Goal: Check status: Check status

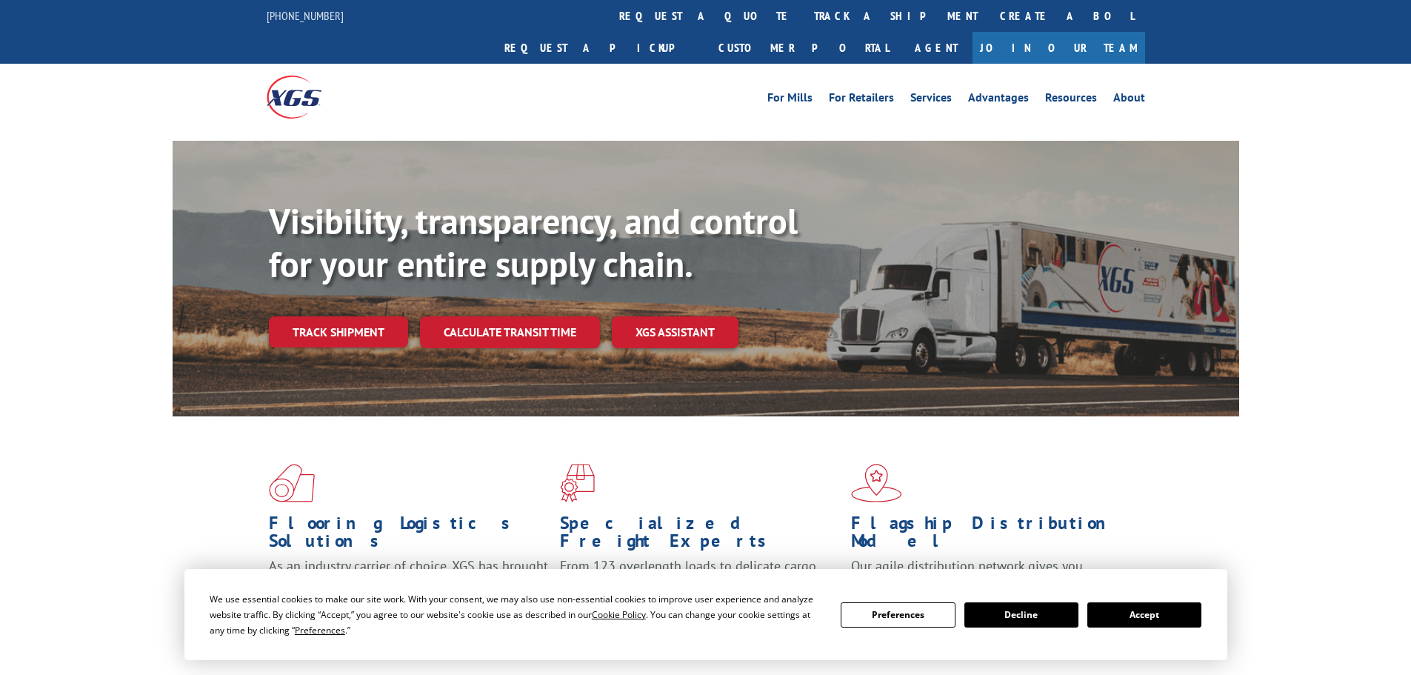
click at [326, 316] on link "Track shipment" at bounding box center [338, 331] width 139 height 31
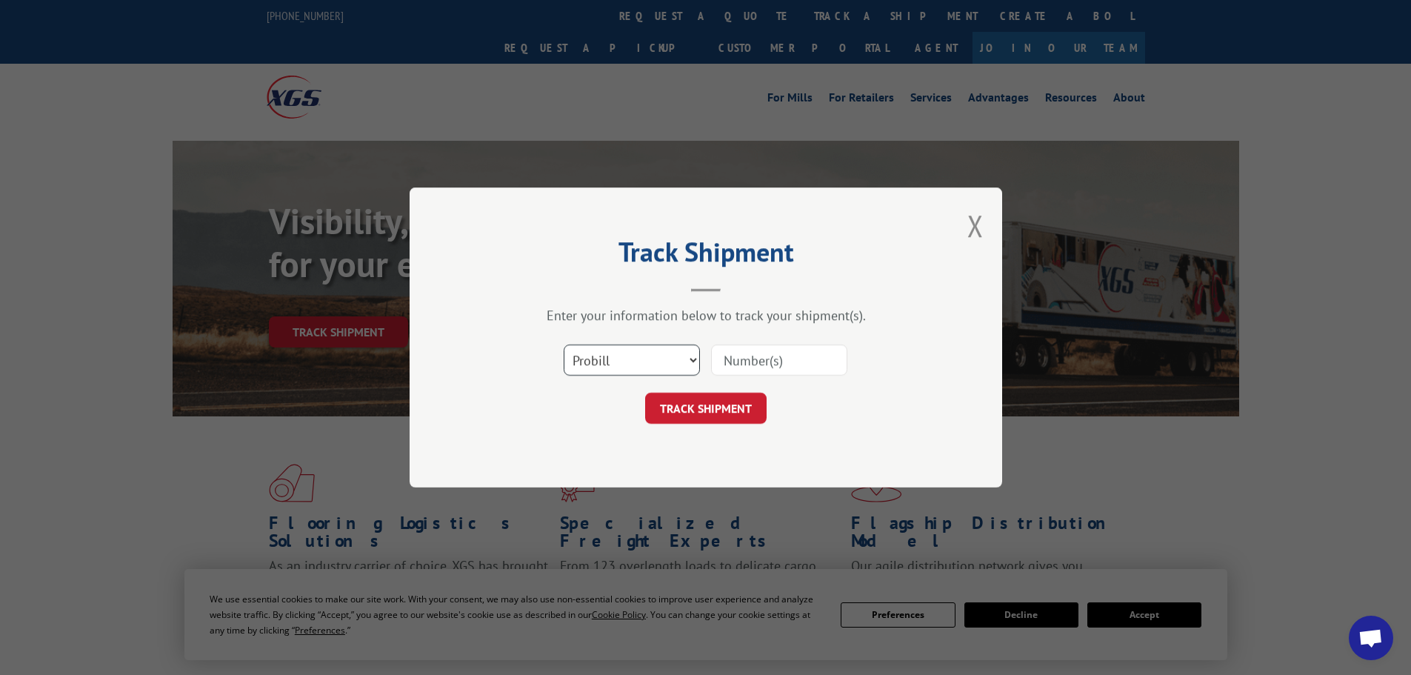
click at [654, 359] on select "Select category... Probill BOL PO" at bounding box center [632, 359] width 136 height 31
select select "bol"
click at [564, 344] on select "Select category... Probill BOL PO" at bounding box center [632, 359] width 136 height 31
click at [746, 347] on input at bounding box center [779, 359] width 136 height 31
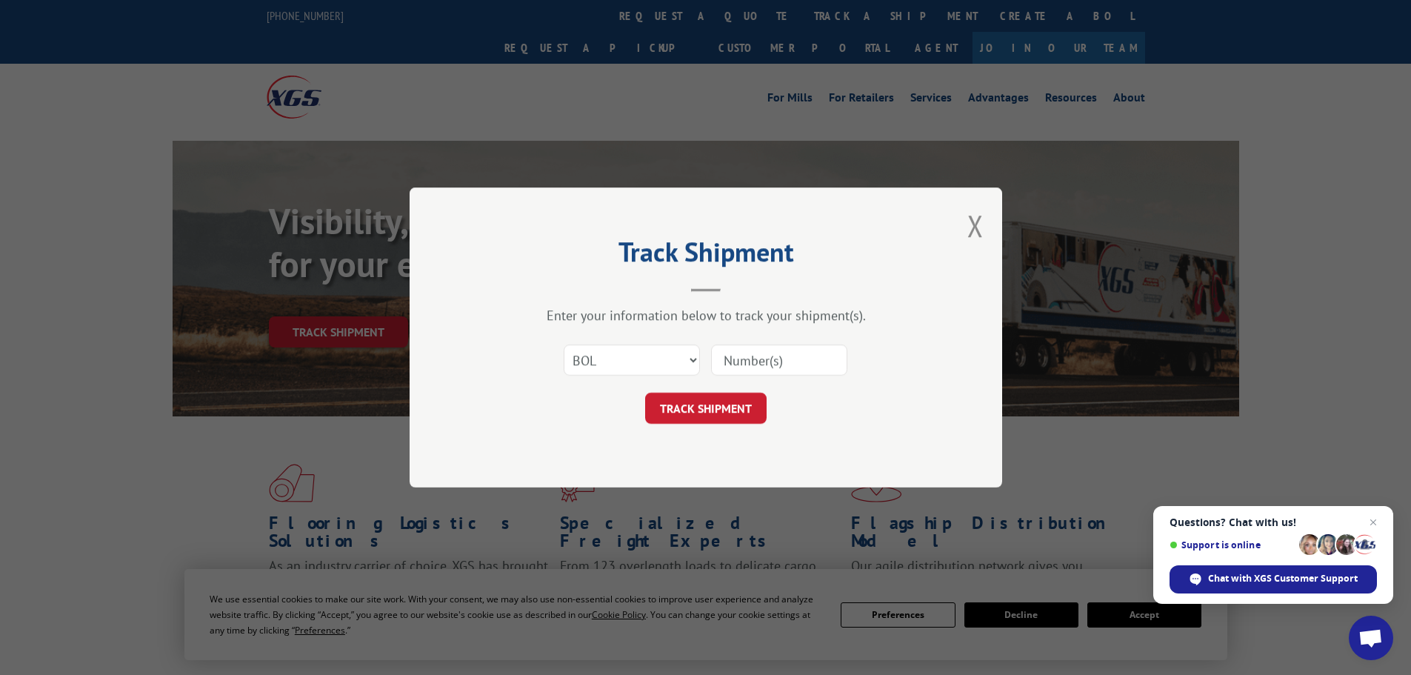
paste input "5235561"
type input "5235561"
click at [718, 403] on button "TRACK SHIPMENT" at bounding box center [705, 408] width 121 height 31
